Goal: Use online tool/utility: Utilize a website feature to perform a specific function

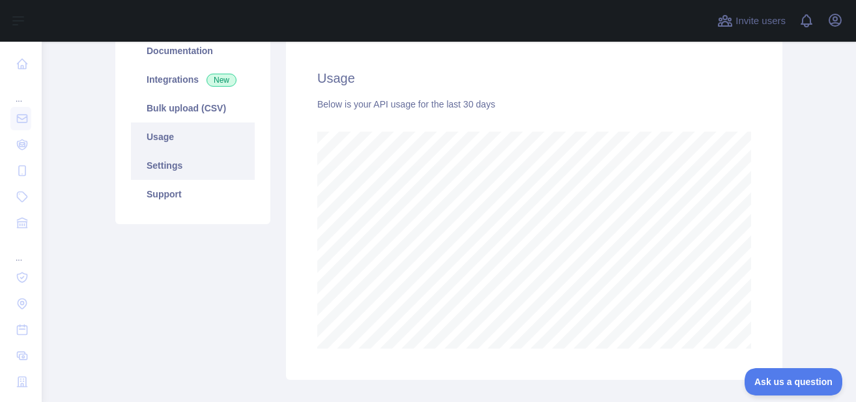
scroll to position [78, 0]
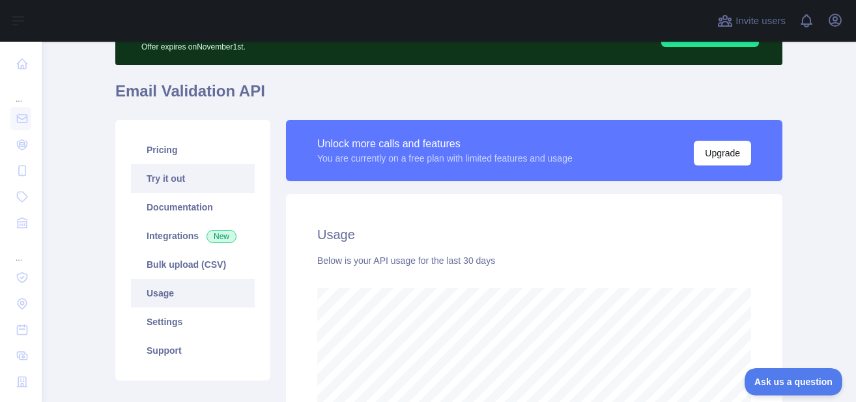
click at [175, 178] on link "Try it out" at bounding box center [193, 178] width 124 height 29
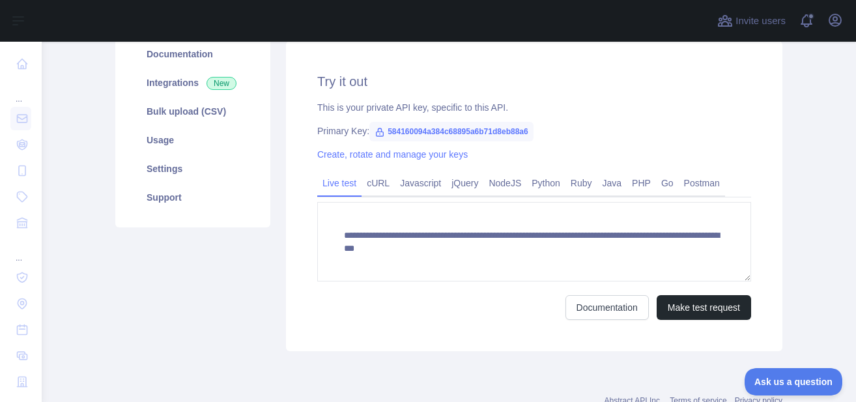
scroll to position [234, 0]
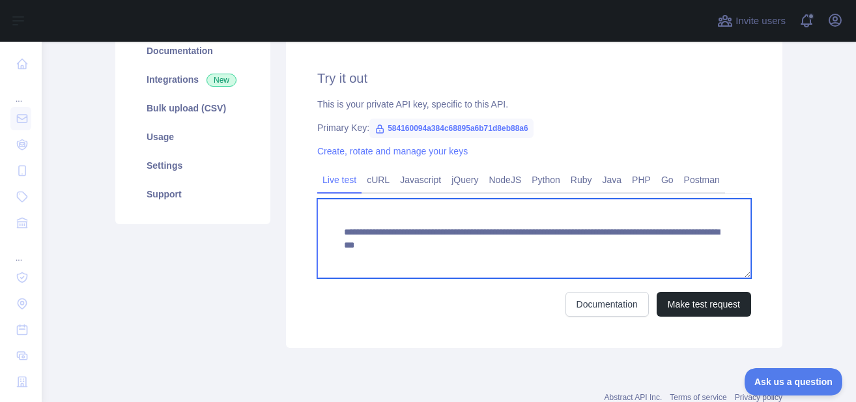
drag, startPoint x: 572, startPoint y: 246, endPoint x: 653, endPoint y: 253, distance: 81.1
click at [653, 253] on textarea "**********" at bounding box center [534, 238] width 434 height 79
paste textarea
type textarea "**********"
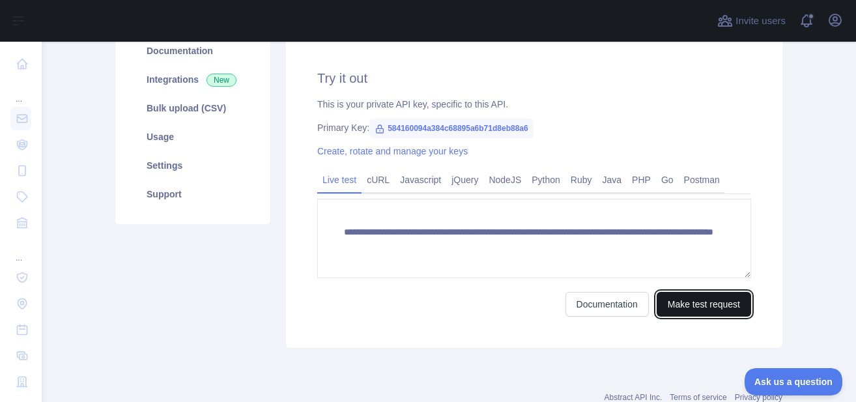
click at [690, 305] on button "Make test request" at bounding box center [703, 304] width 94 height 25
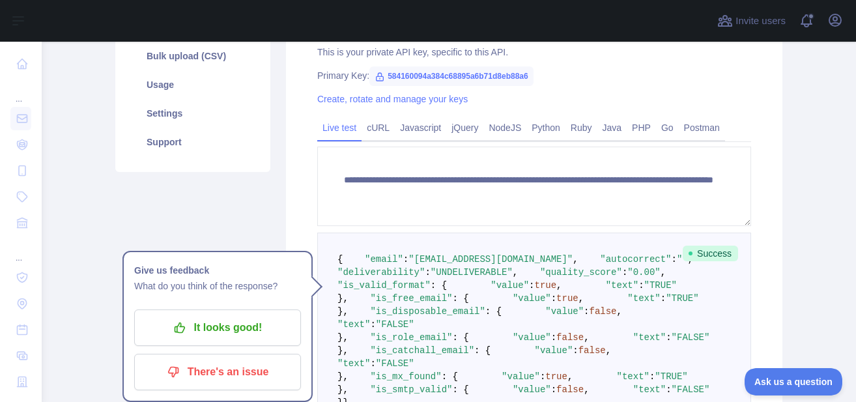
scroll to position [313, 0]
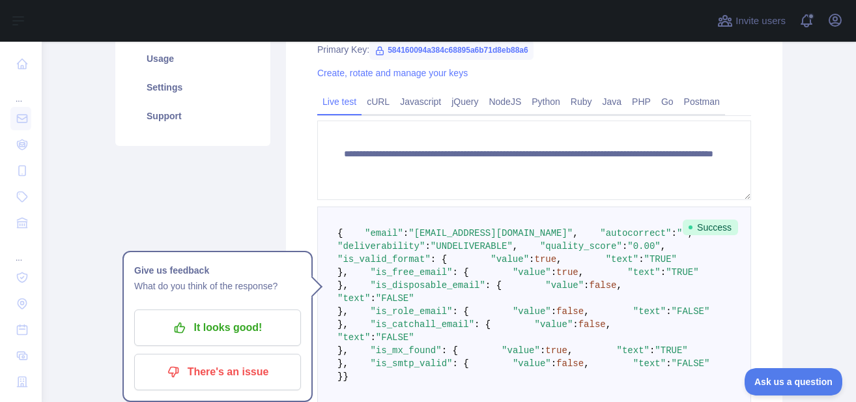
click at [597, 52] on div "Primary Key: 584160094a384c68895a6b71d8eb88a6" at bounding box center [534, 49] width 434 height 13
click at [461, 251] on span ""UNDELIVERABLE"" at bounding box center [472, 246] width 82 height 10
drag, startPoint x: 353, startPoint y: 273, endPoint x: 558, endPoint y: 266, distance: 204.6
click at [558, 266] on pre "{ "email" : "[EMAIL_ADDRESS][DOMAIN_NAME]" , "autocorrect" : "" , "deliverabili…" at bounding box center [534, 304] width 434 height 197
copy span ""deliverability" : "UNDELIVERABLE" ,"
